Goal: Task Accomplishment & Management: Complete application form

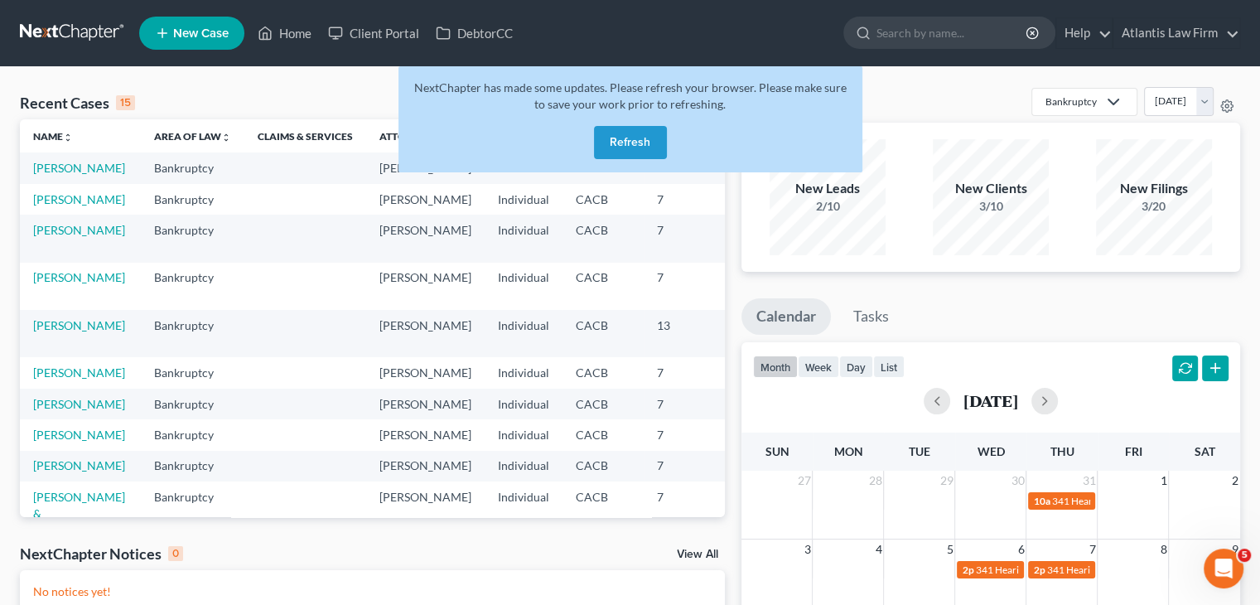
click at [626, 142] on button "Refresh" at bounding box center [630, 142] width 73 height 33
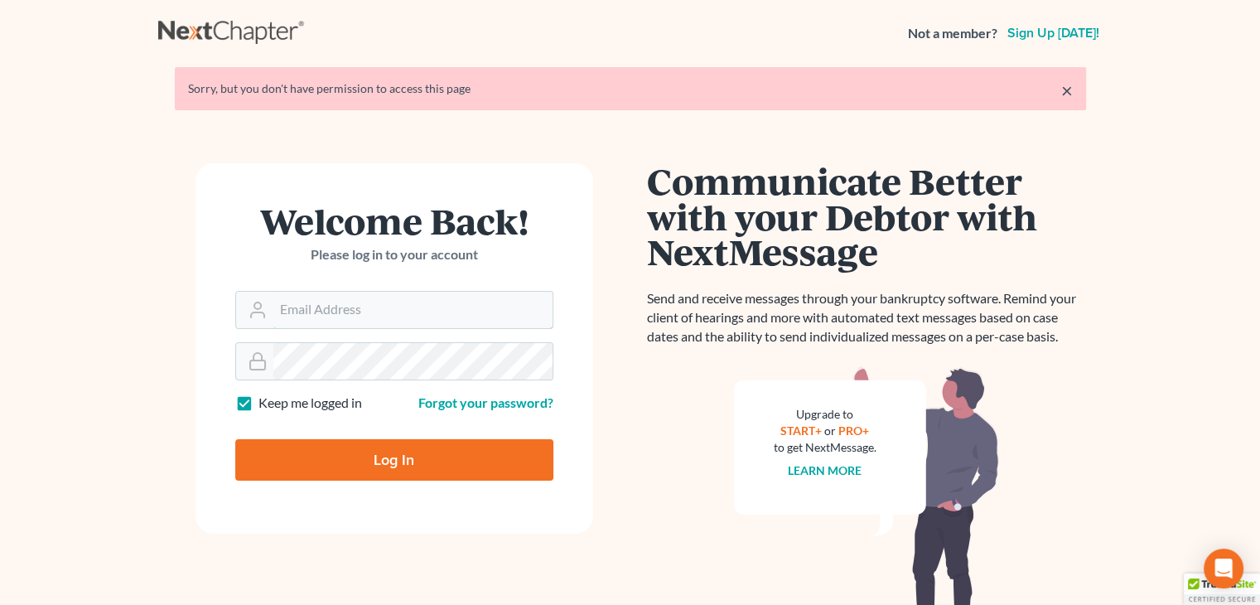
type input "[PERSON_NAME][EMAIL_ADDRESS][DOMAIN_NAME]"
click at [636, 448] on div "Communicate Better with your Debtor with NextMessage Send and receive messages …" at bounding box center [866, 409] width 472 height 492
click at [528, 466] on input "Log In" at bounding box center [394, 459] width 318 height 41
type input "Thinking..."
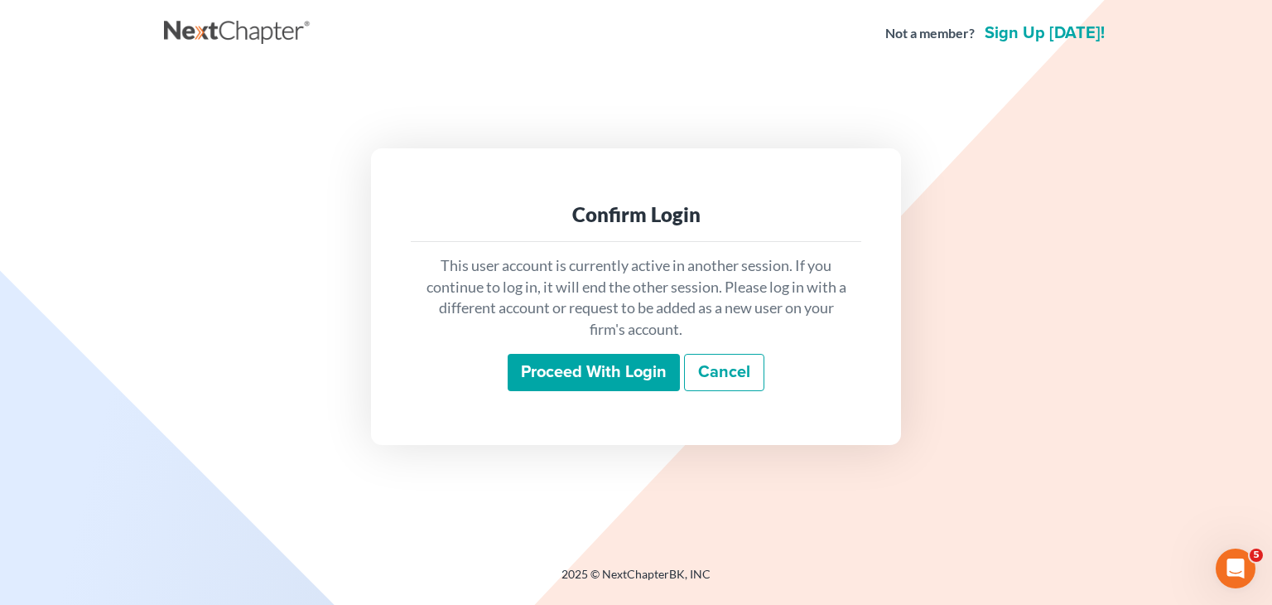
click at [618, 373] on input "Proceed with login" at bounding box center [594, 373] width 172 height 38
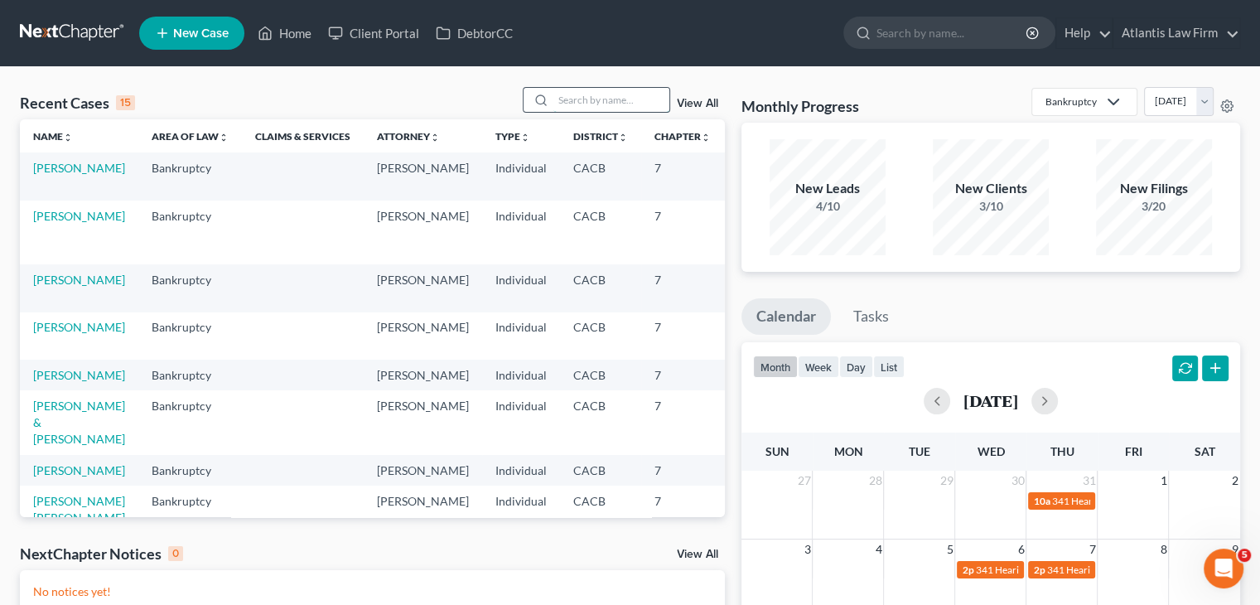
click at [606, 99] on input "search" at bounding box center [611, 100] width 116 height 24
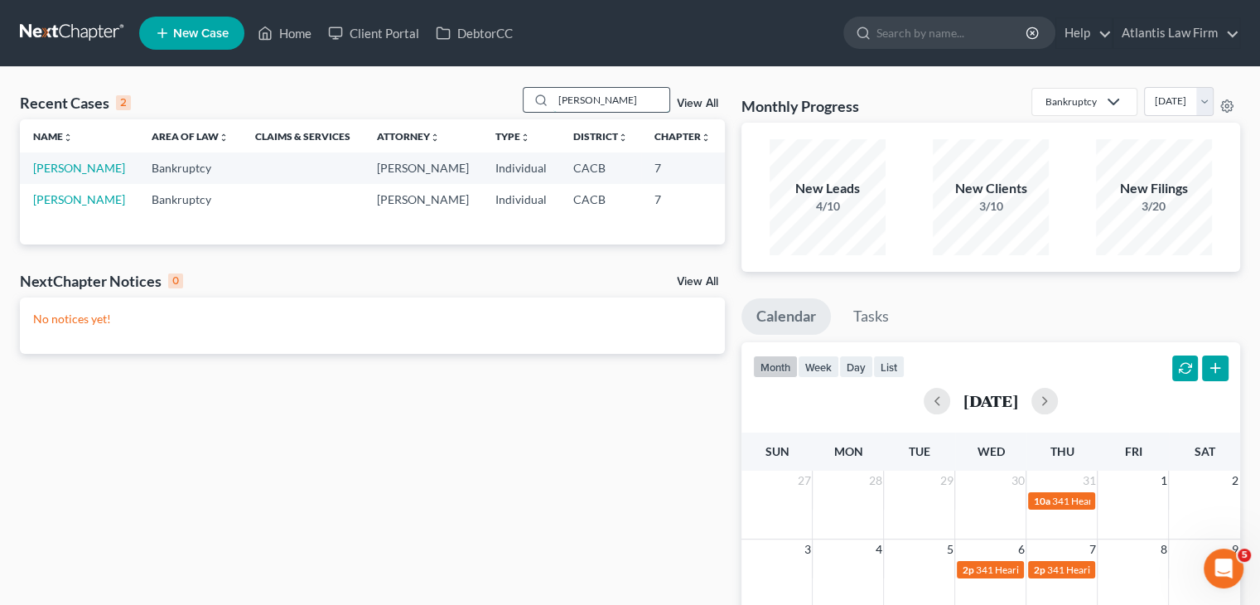
type input "[PERSON_NAME]"
click at [50, 175] on link "[PERSON_NAME]" at bounding box center [79, 168] width 92 height 14
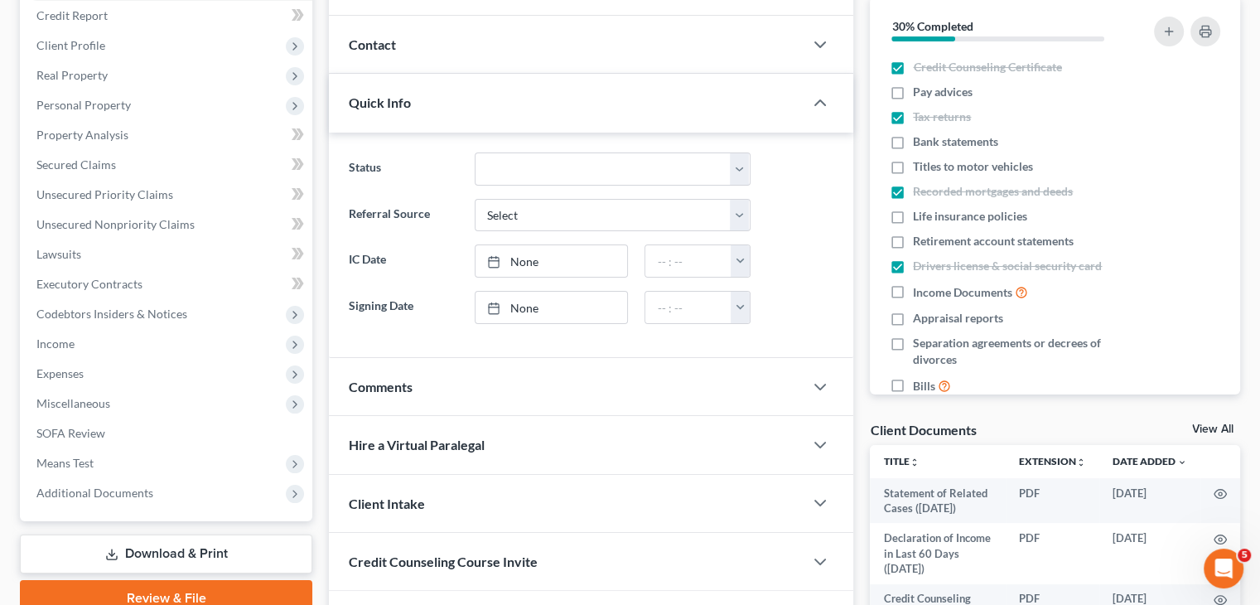
scroll to position [209, 0]
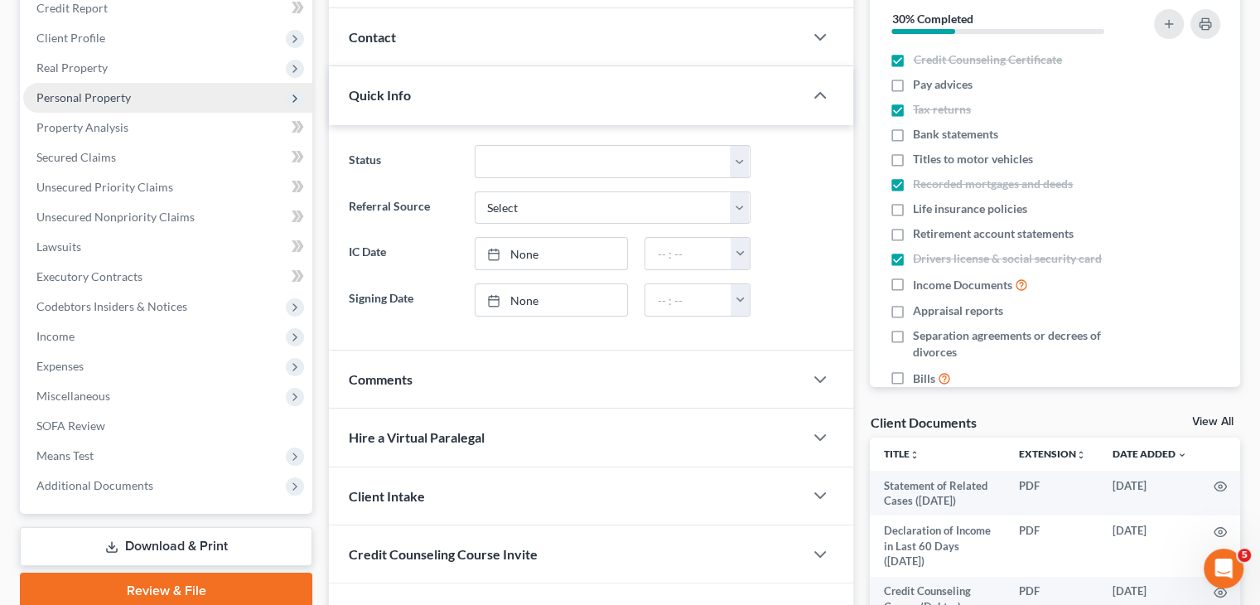
click at [65, 104] on span "Personal Property" at bounding box center [167, 98] width 289 height 30
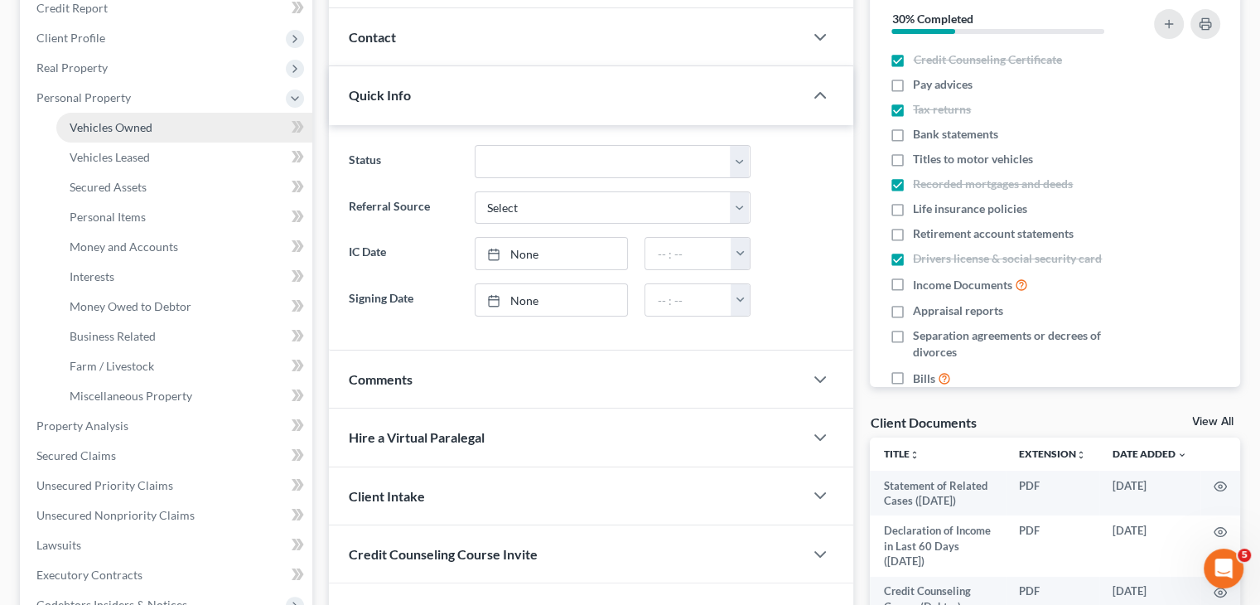
click at [83, 133] on link "Vehicles Owned" at bounding box center [184, 128] width 256 height 30
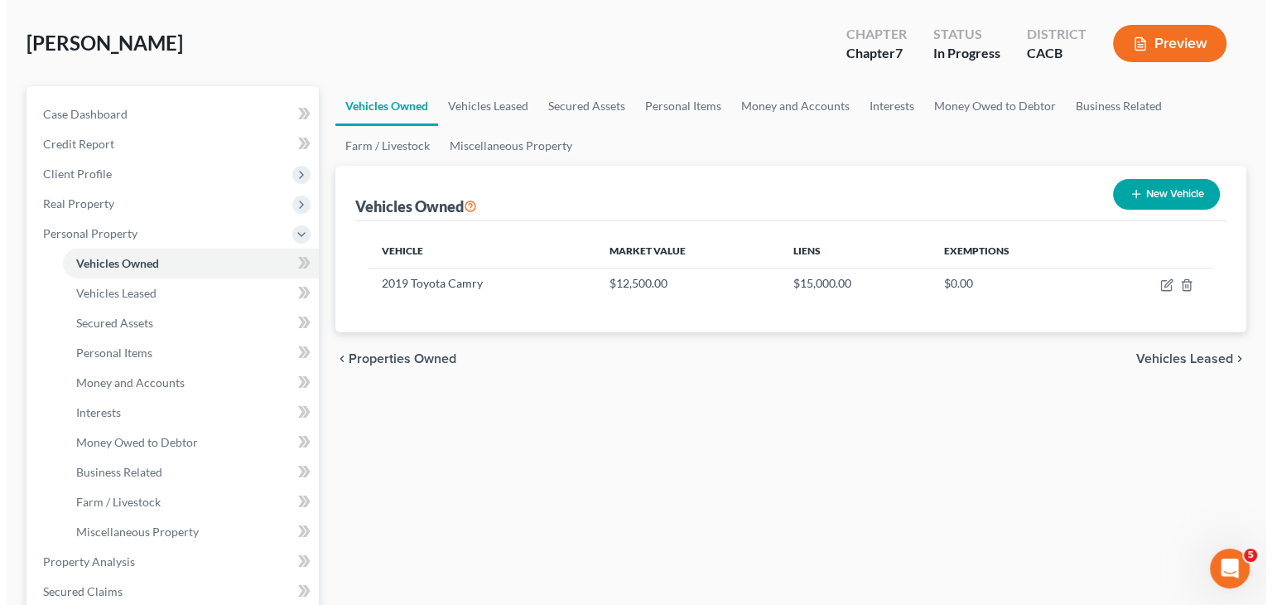
scroll to position [76, 0]
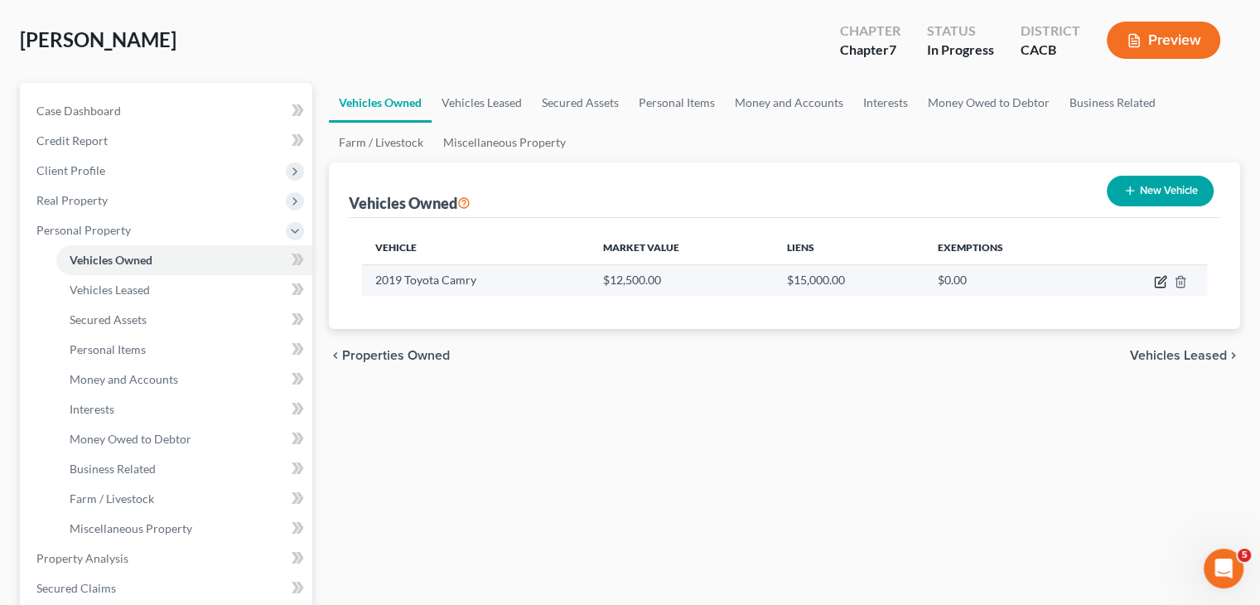
click at [1159, 282] on icon "button" at bounding box center [1161, 279] width 7 height 7
select select "0"
select select "7"
select select "2"
select select "0"
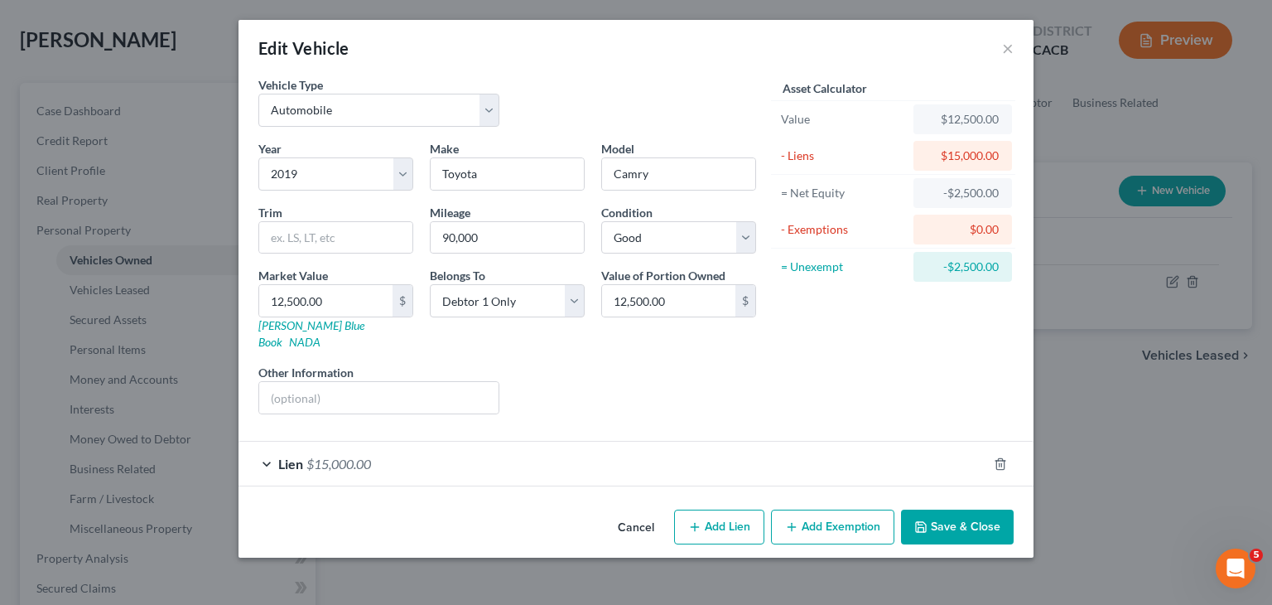
click at [268, 447] on div "Lien $15,000.00" at bounding box center [613, 464] width 749 height 44
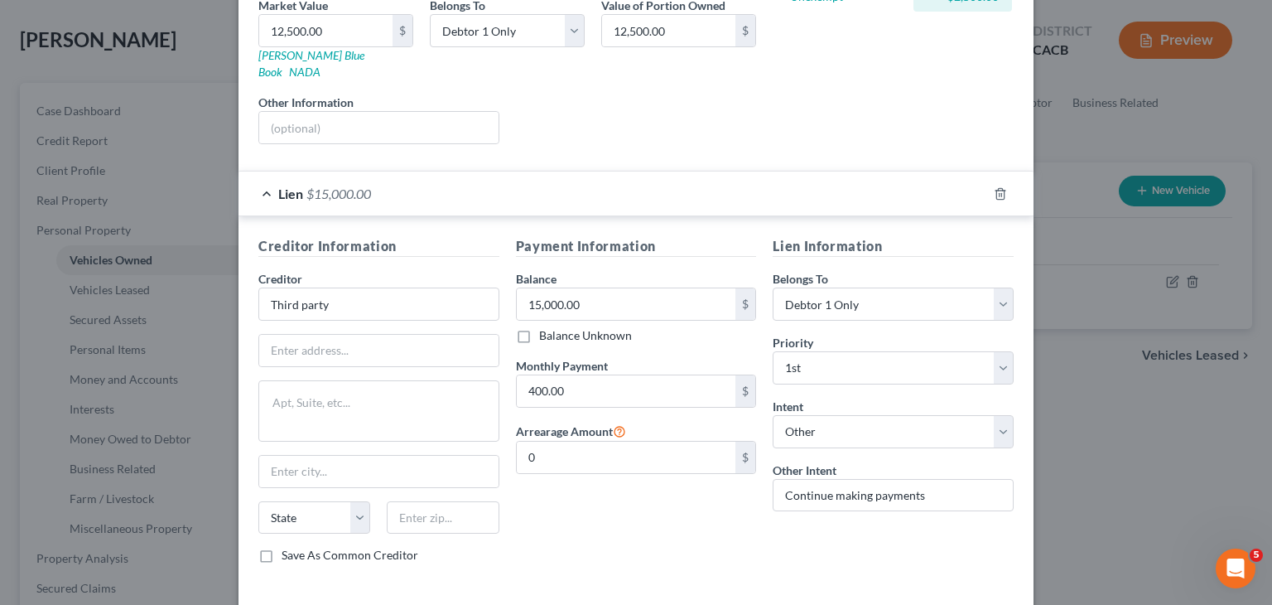
scroll to position [326, 0]
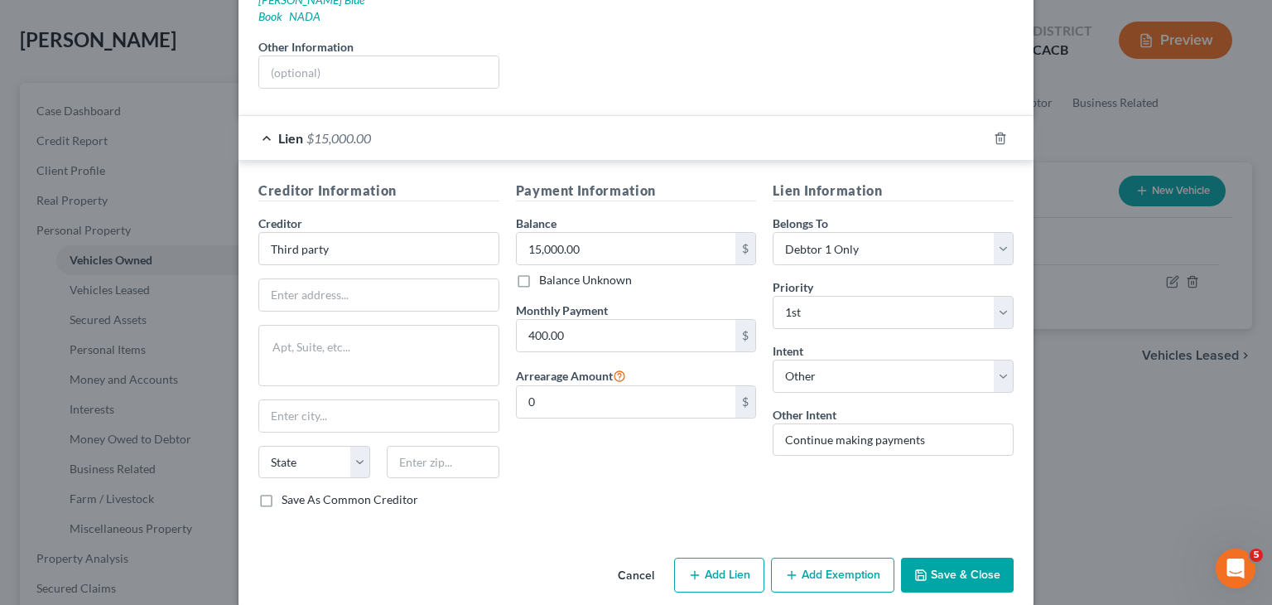
click at [726, 558] on button "Add Lien" at bounding box center [719, 575] width 90 height 35
select select "0"
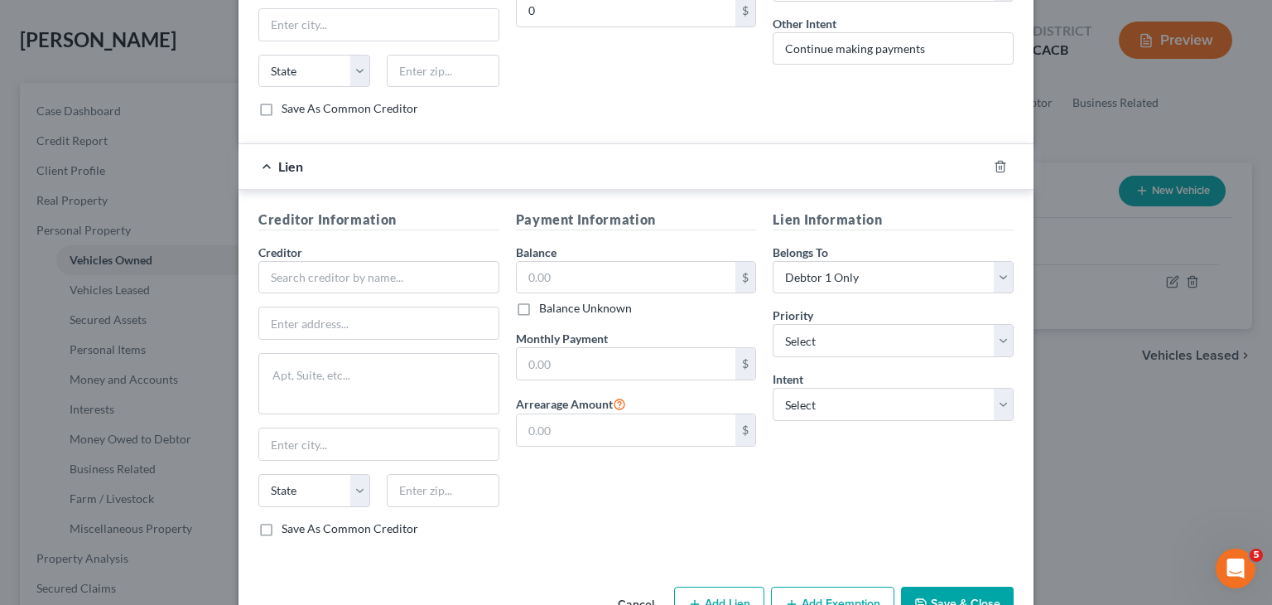
scroll to position [743, 0]
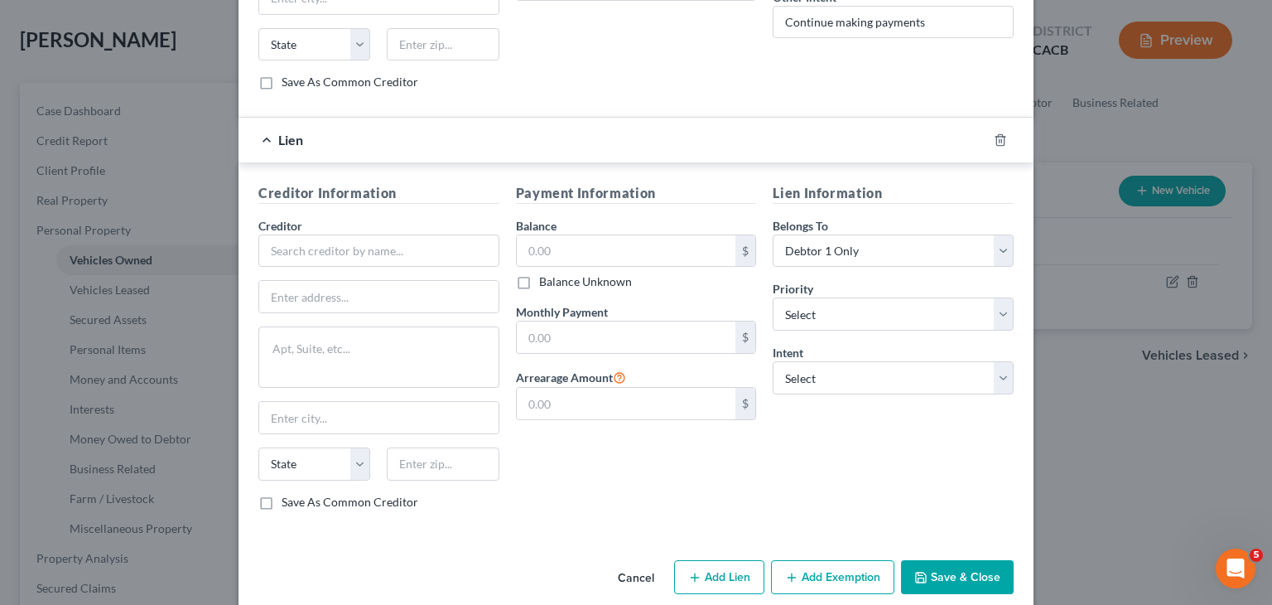
click at [633, 562] on button "Cancel" at bounding box center [636, 578] width 63 height 33
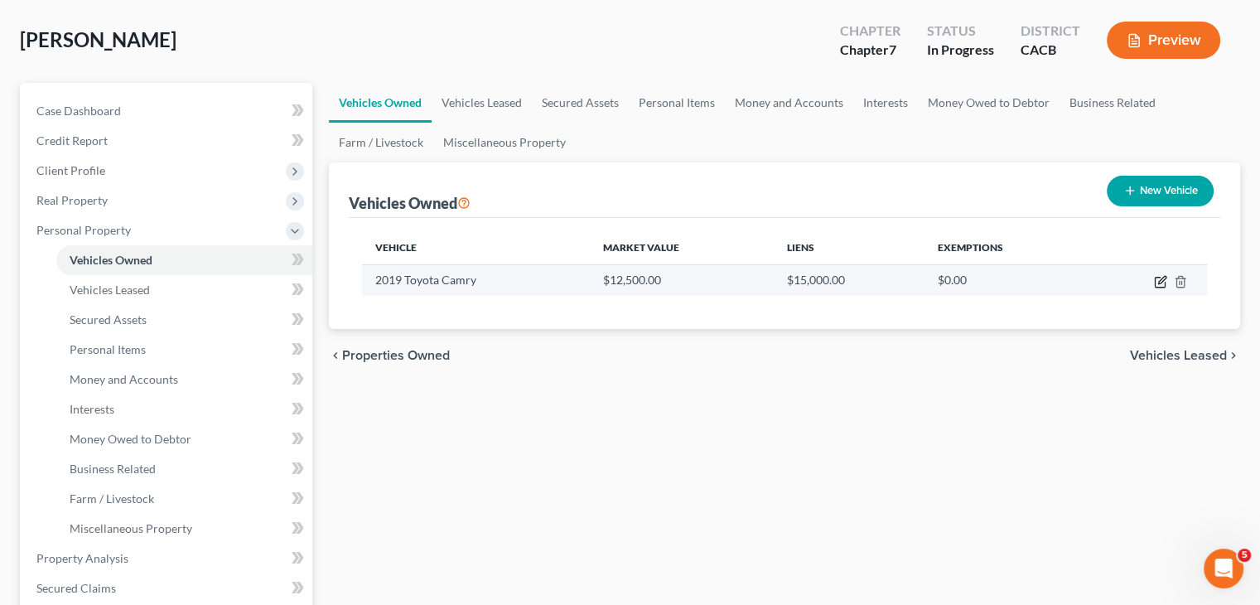
click at [1161, 282] on icon "button" at bounding box center [1160, 281] width 13 height 13
select select "0"
select select "7"
select select "2"
select select "0"
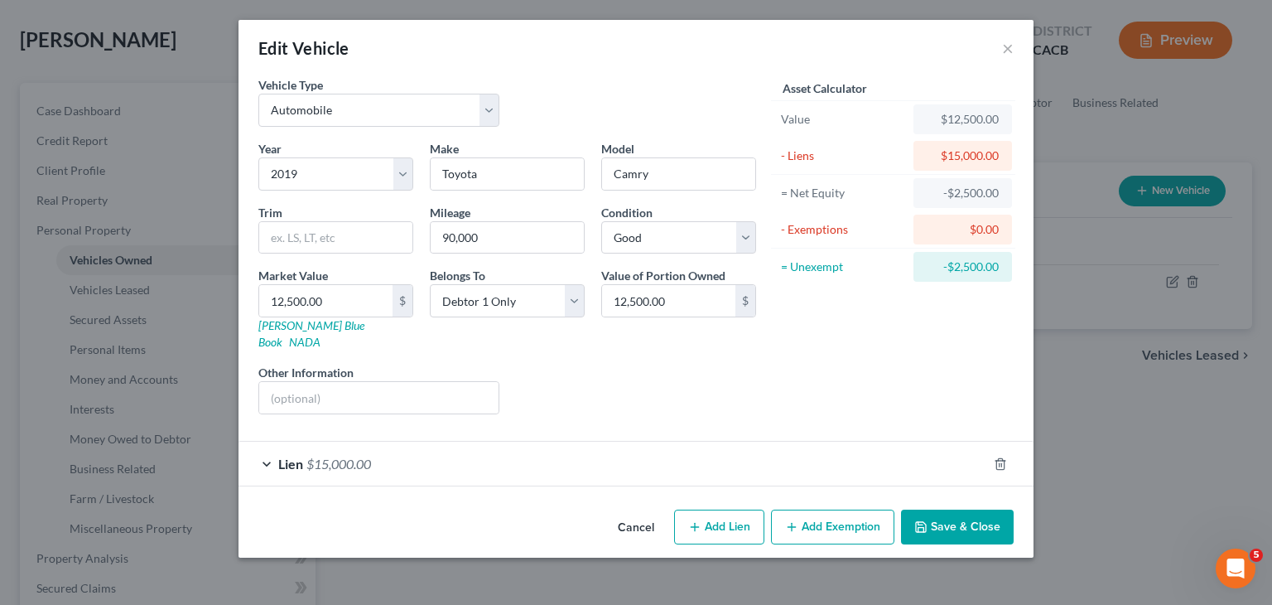
click at [841, 509] on button "Add Exemption" at bounding box center [832, 526] width 123 height 35
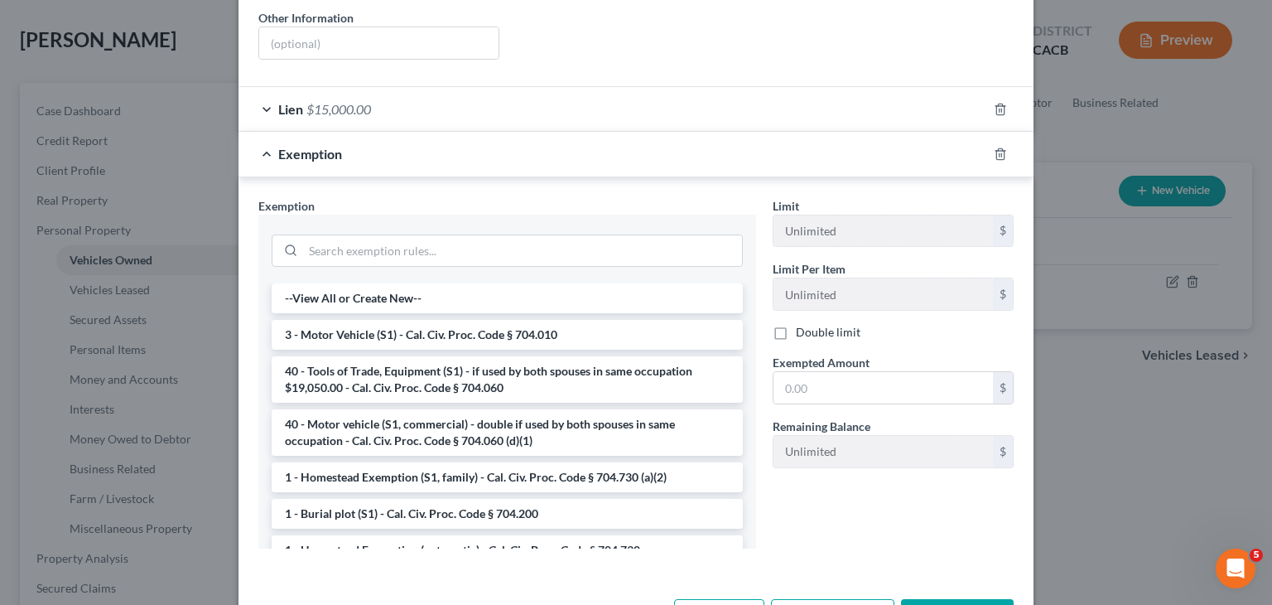
scroll to position [355, 0]
click at [623, 322] on li "3 - Motor Vehicle (S1) - Cal. Civ. Proc. Code § 704.010" at bounding box center [507, 335] width 471 height 30
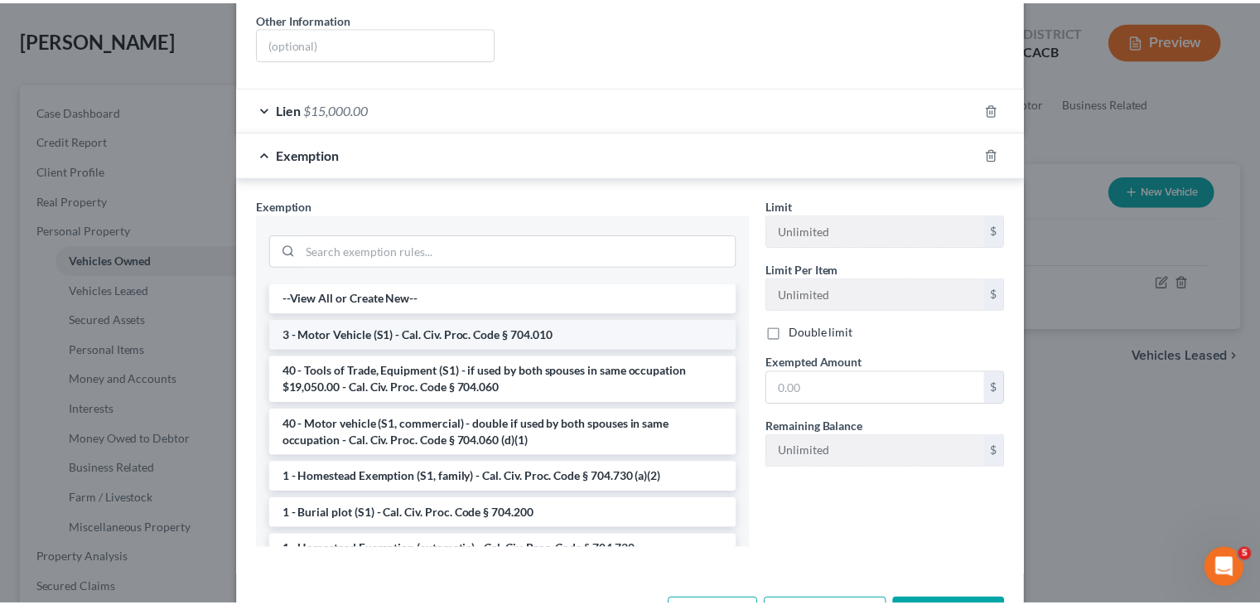
scroll to position [318, 0]
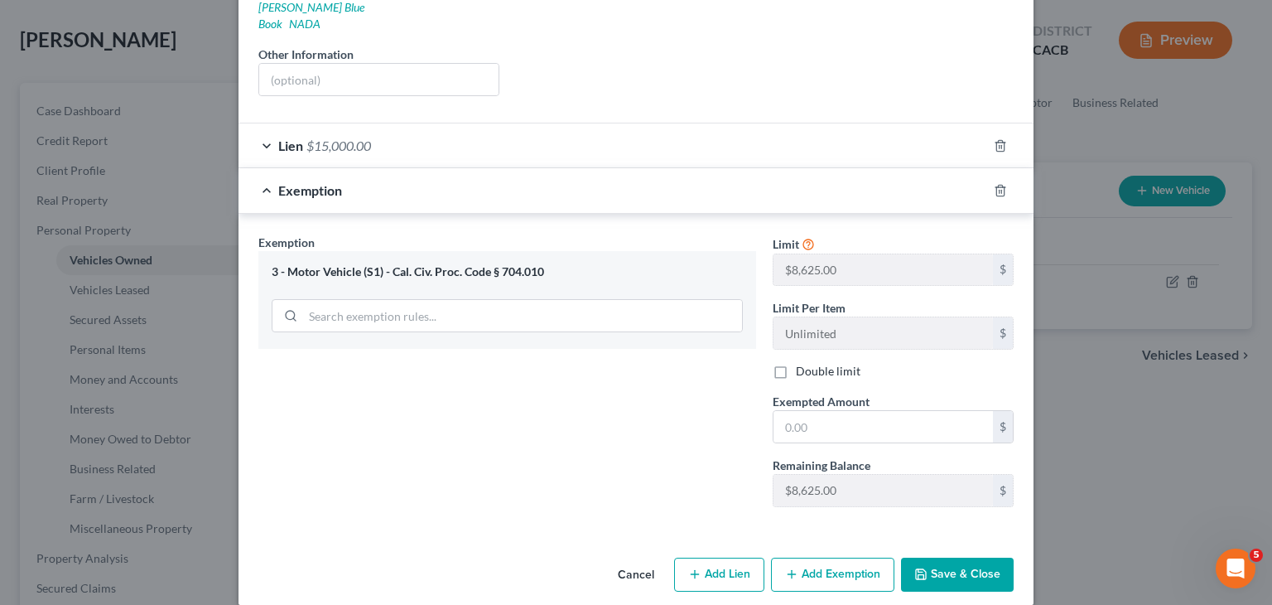
click at [632, 559] on button "Cancel" at bounding box center [636, 575] width 63 height 33
